Goal: Transaction & Acquisition: Purchase product/service

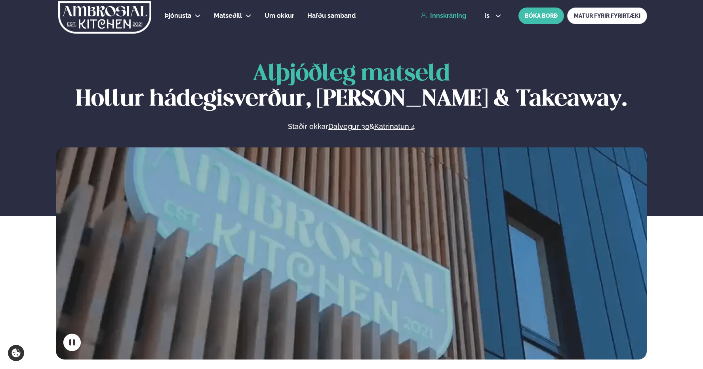
click at [444, 17] on link "Innskráning" at bounding box center [444, 15] width 46 height 7
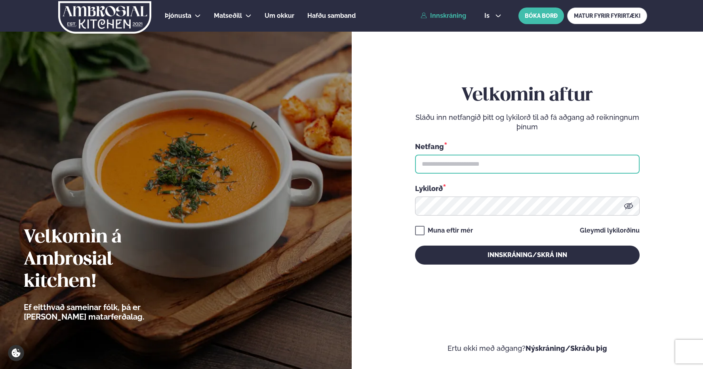
type input "**********"
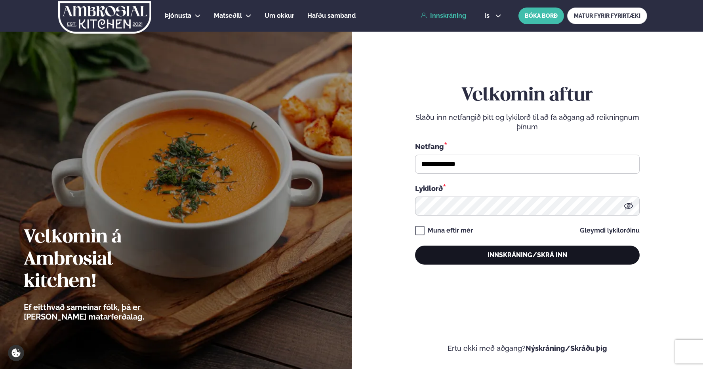
click at [487, 261] on button "Innskráning/Skrá inn" at bounding box center [527, 255] width 225 height 19
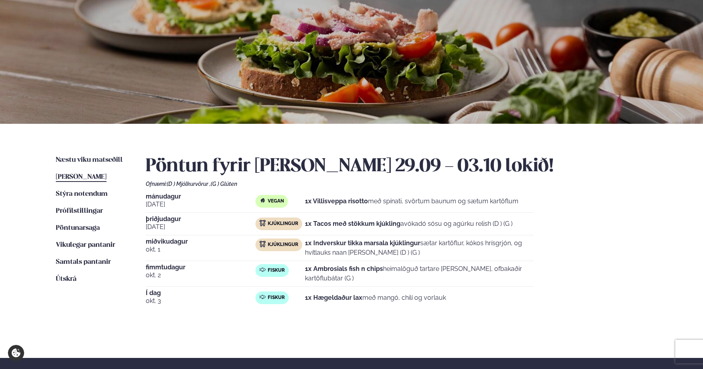
scroll to position [59, 0]
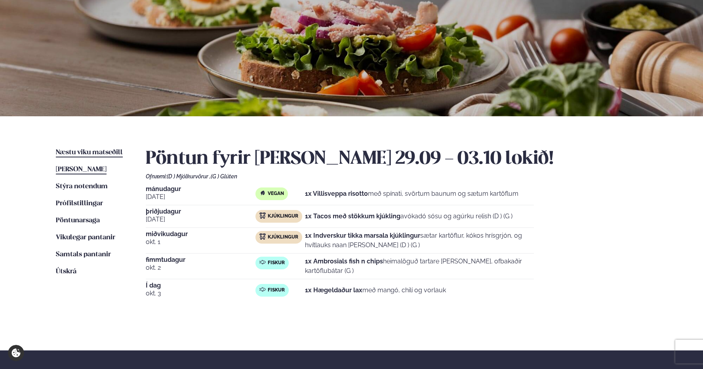
click at [69, 150] on span "Næstu viku matseðill" at bounding box center [89, 152] width 67 height 7
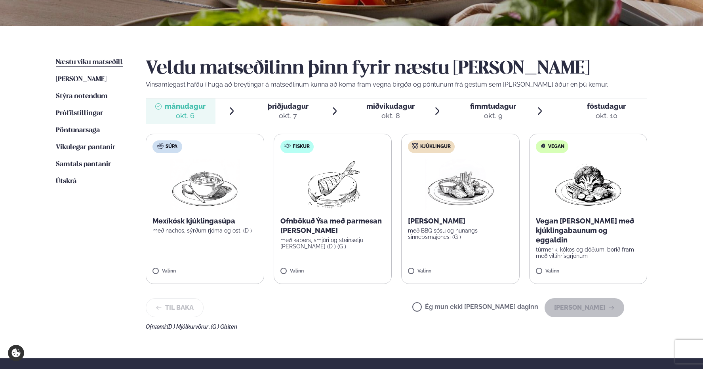
scroll to position [150, 0]
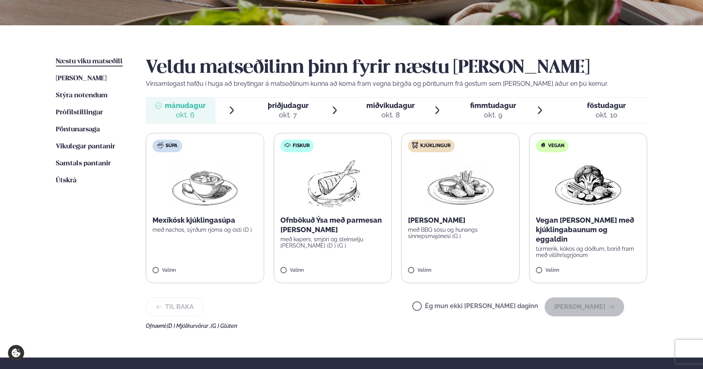
click at [444, 194] on img at bounding box center [460, 184] width 70 height 51
click at [583, 308] on button "[PERSON_NAME]" at bounding box center [585, 307] width 80 height 19
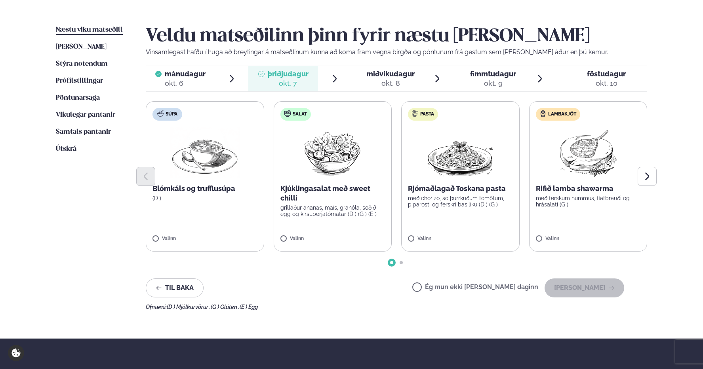
scroll to position [182, 0]
click at [599, 190] on p "Rifið lamba shawarma" at bounding box center [588, 189] width 105 height 10
click at [594, 289] on button "[PERSON_NAME]" at bounding box center [585, 287] width 80 height 19
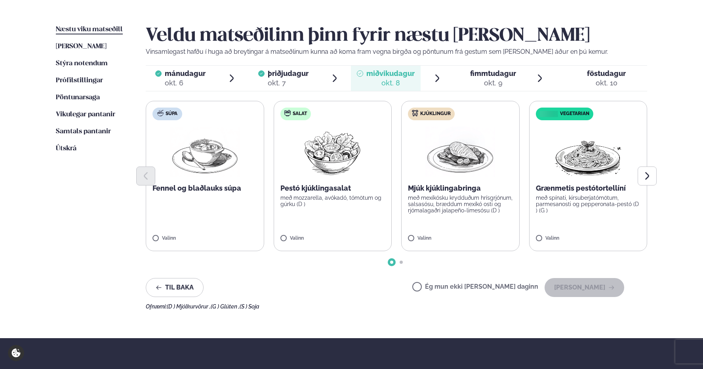
click at [445, 288] on label "Ég mun ekki [PERSON_NAME] daginn" at bounding box center [475, 288] width 126 height 8
click at [585, 290] on button "[PERSON_NAME]" at bounding box center [585, 287] width 80 height 19
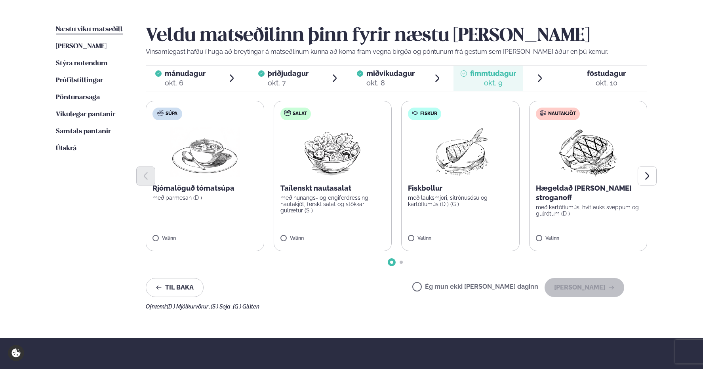
click at [605, 187] on p "Hægeldað [PERSON_NAME] stroganoff" at bounding box center [588, 193] width 105 height 19
click at [328, 156] on img at bounding box center [332, 152] width 70 height 51
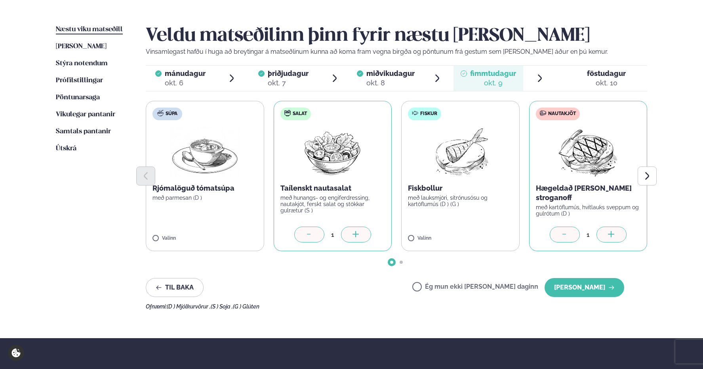
click at [567, 234] on icon at bounding box center [565, 235] width 8 height 8
click at [605, 289] on button "[PERSON_NAME]" at bounding box center [585, 287] width 80 height 19
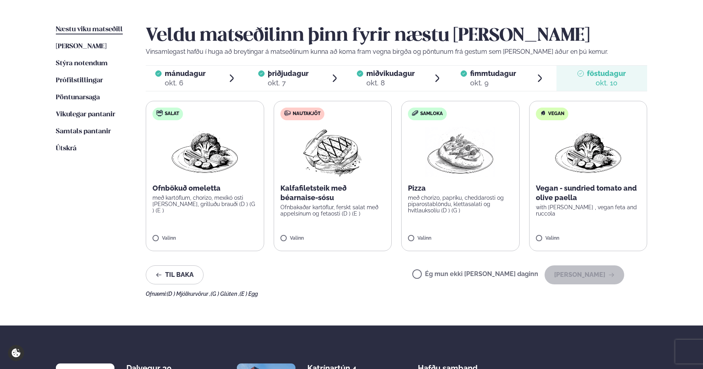
click at [353, 171] on img at bounding box center [332, 152] width 70 height 51
click at [607, 274] on button "[PERSON_NAME]" at bounding box center [585, 275] width 80 height 19
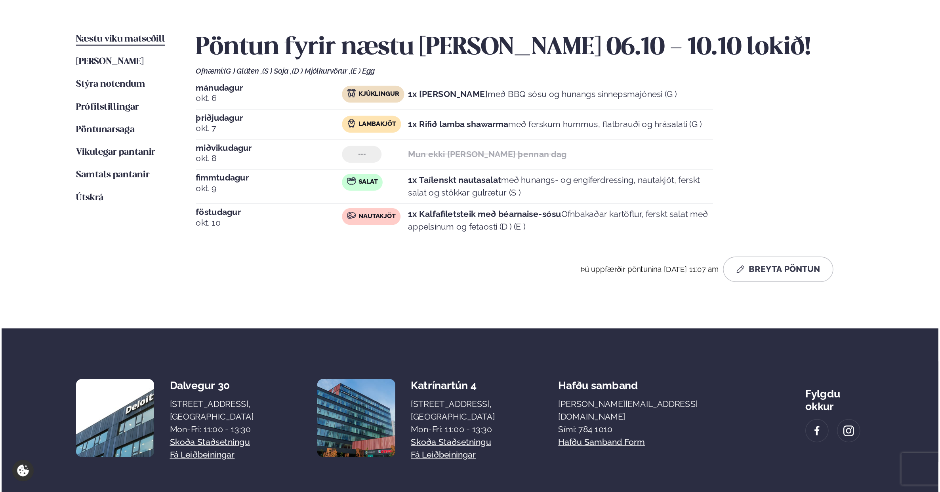
scroll to position [92, 0]
